Goal: Transaction & Acquisition: Purchase product/service

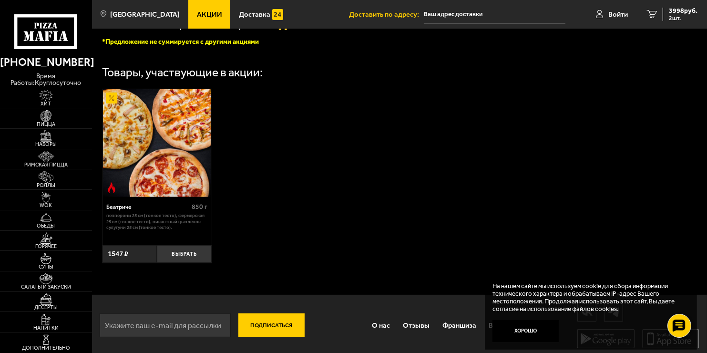
scroll to position [283, 0]
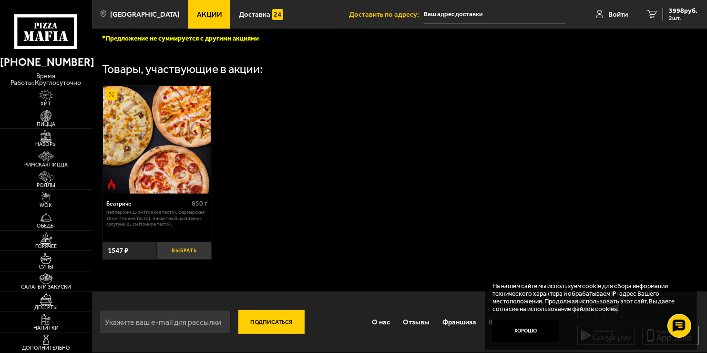
click at [183, 246] on button "Выбрать" at bounding box center [184, 251] width 55 height 18
click at [676, 11] on span "5545 руб." at bounding box center [683, 11] width 29 height 7
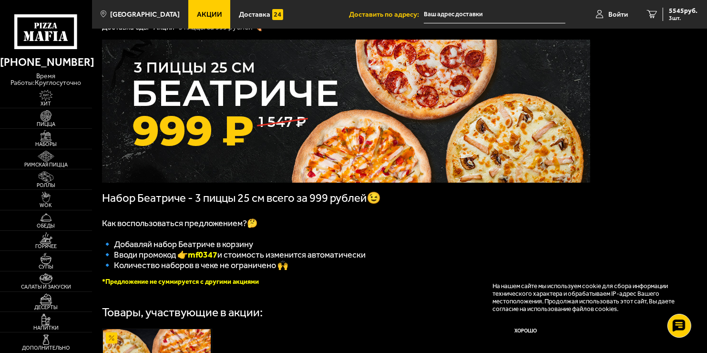
scroll to position [95, 0]
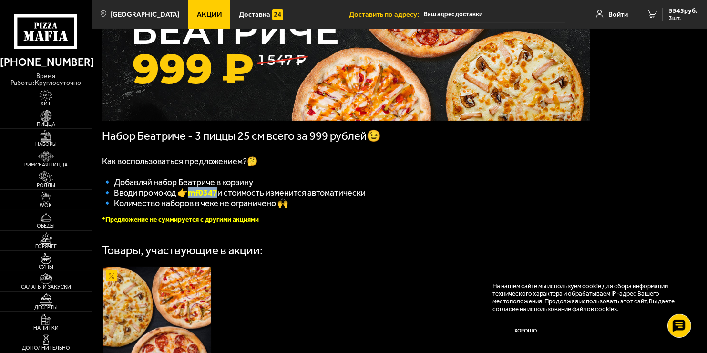
drag, startPoint x: 194, startPoint y: 198, endPoint x: 222, endPoint y: 198, distance: 27.2
click at [217, 198] on b "mf0347" at bounding box center [203, 192] width 30 height 10
copy b "mf0347"
click at [681, 11] on span "5545 руб." at bounding box center [683, 11] width 29 height 7
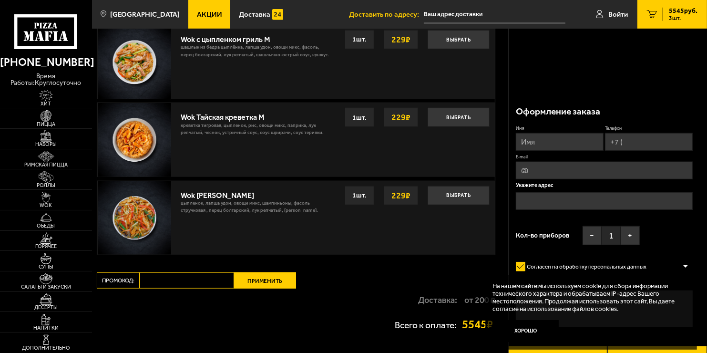
scroll to position [763, 0]
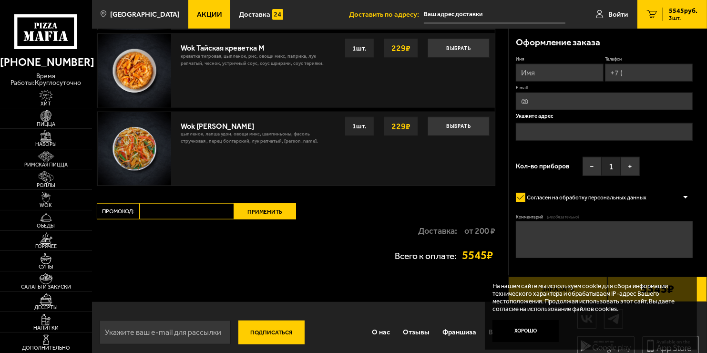
paste input "mf0347"
type input "mf0347"
click at [276, 211] on button "Применить" at bounding box center [265, 211] width 62 height 16
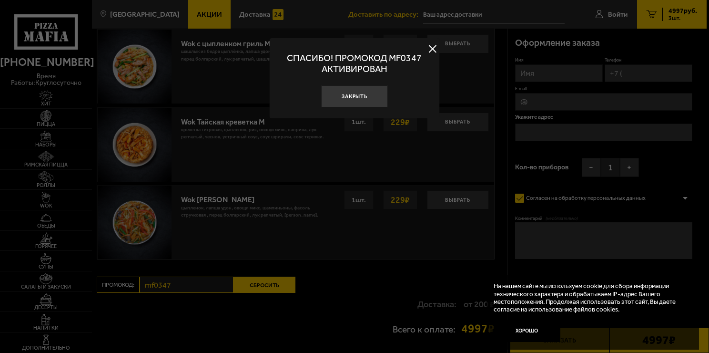
click at [432, 51] on button at bounding box center [433, 48] width 14 height 14
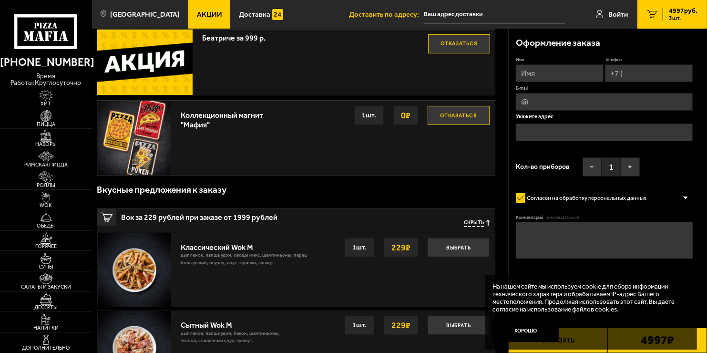
scroll to position [191, 0]
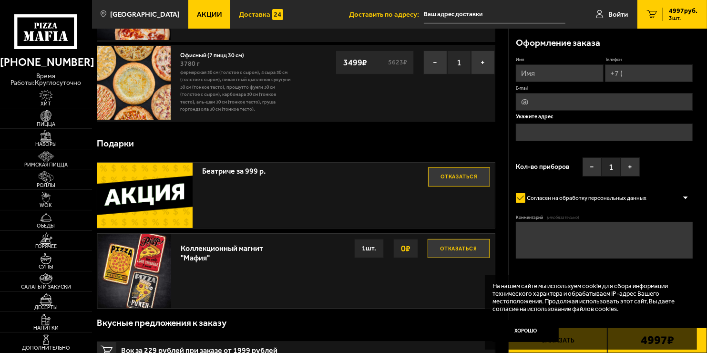
click at [240, 15] on span "Доставка" at bounding box center [254, 14] width 31 height 7
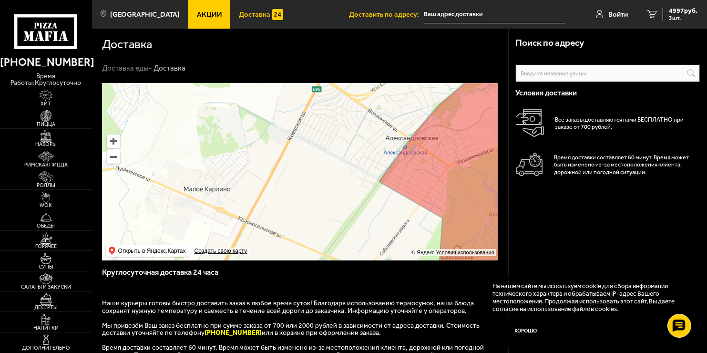
click at [534, 76] on input "text" at bounding box center [608, 73] width 184 height 18
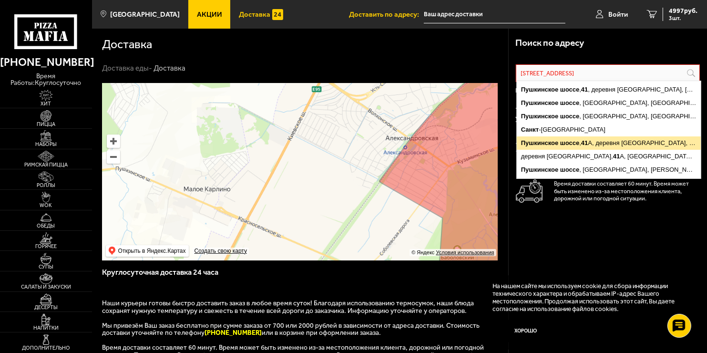
click at [548, 141] on ymaps "Пушкинское" at bounding box center [540, 142] width 38 height 7
type input "[STREET_ADDRESS]"
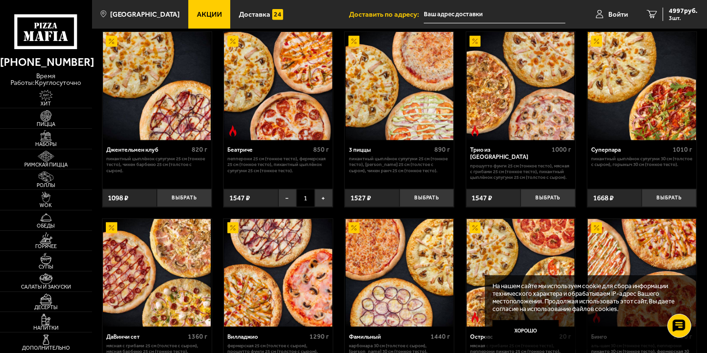
scroll to position [429, 0]
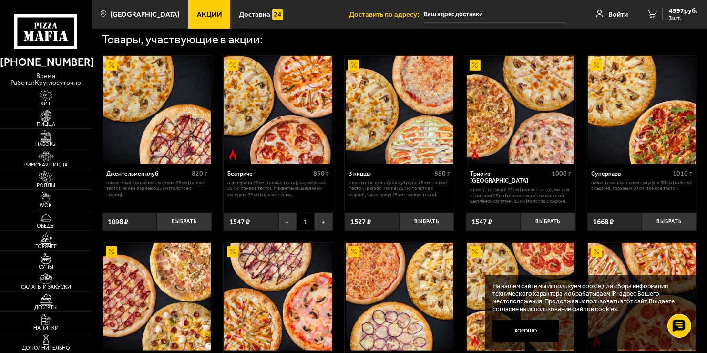
click at [295, 139] on img at bounding box center [278, 110] width 108 height 108
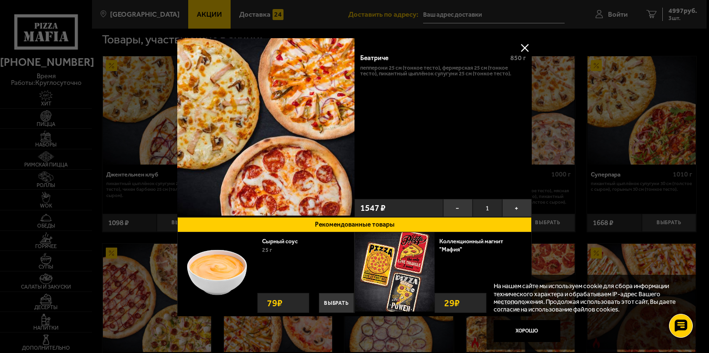
click at [519, 50] on button at bounding box center [525, 48] width 14 height 14
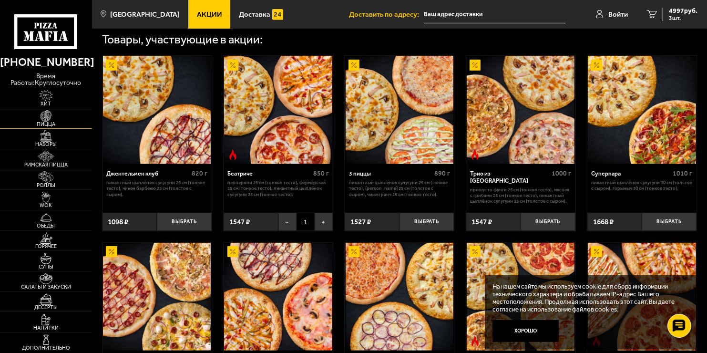
click at [53, 118] on img at bounding box center [46, 115] width 28 height 11
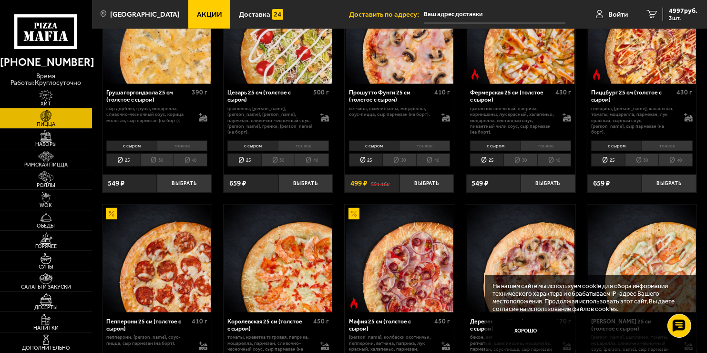
scroll to position [667, 0]
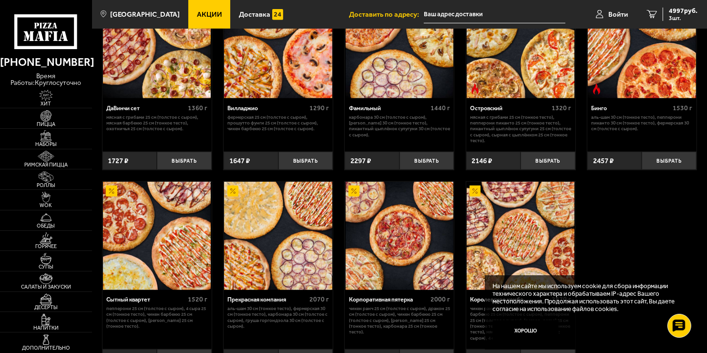
scroll to position [787, 0]
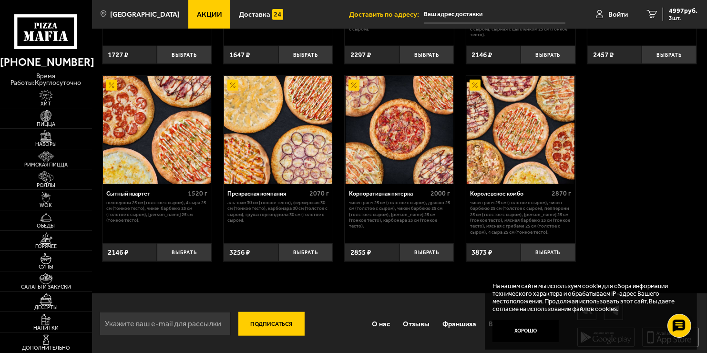
click at [505, 155] on img at bounding box center [521, 130] width 108 height 108
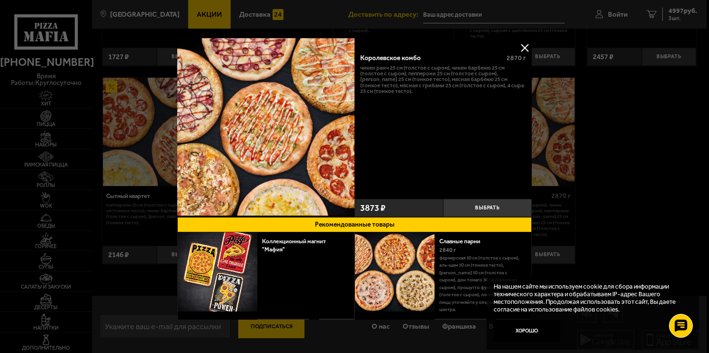
click at [522, 44] on button at bounding box center [525, 48] width 14 height 14
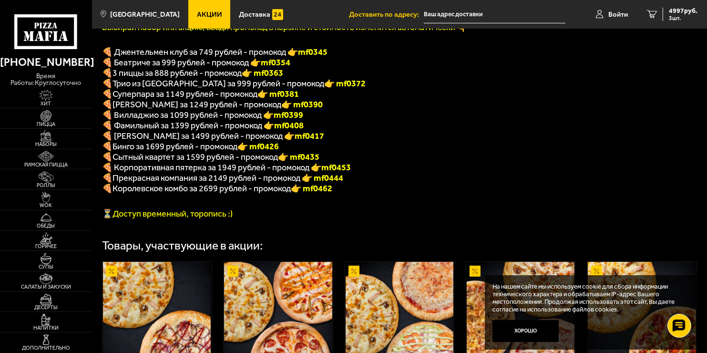
scroll to position [215, 0]
